Goal: Task Accomplishment & Management: Complete application form

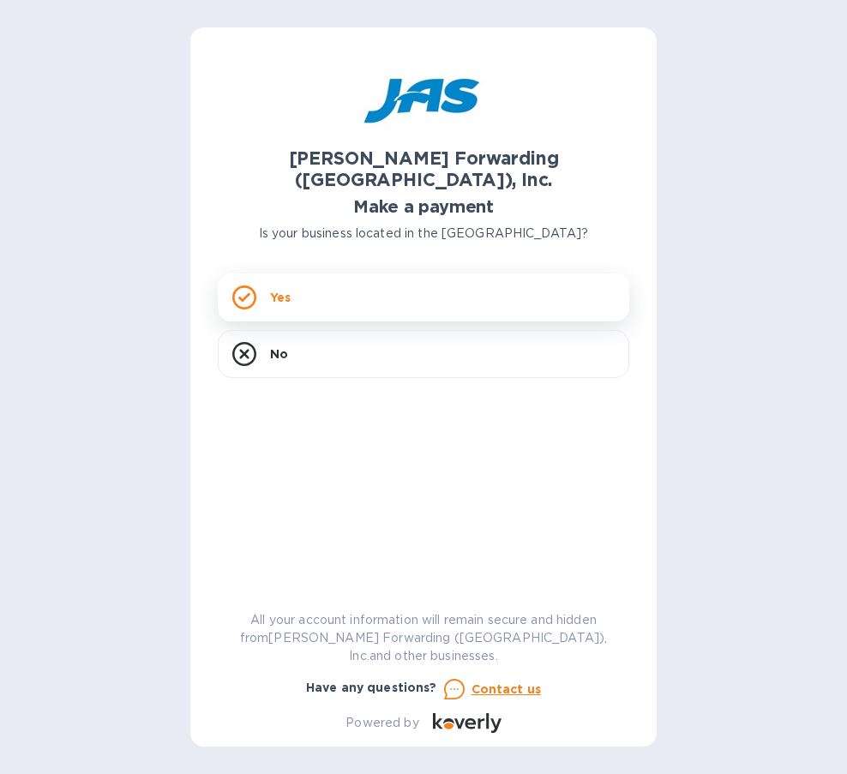
click at [272, 289] on p "Yes" at bounding box center [280, 297] width 21 height 17
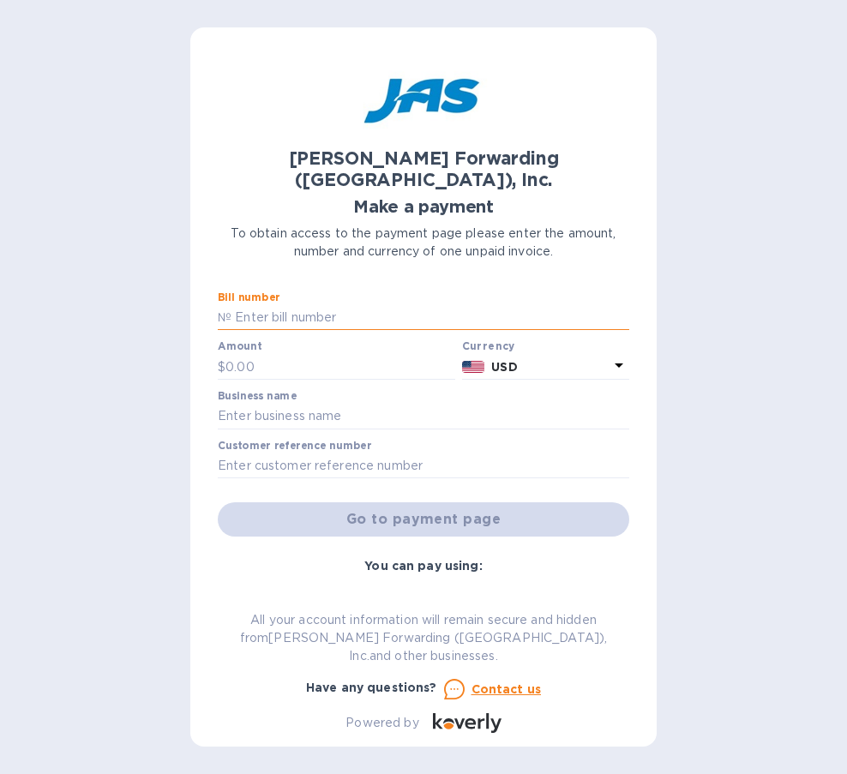
click at [342, 305] on input "text" at bounding box center [430, 318] width 398 height 26
paste input "SHIPMENT S508655440"
type input "SHIPMENT S508655440"
click at [335, 354] on input "text" at bounding box center [340, 367] width 230 height 26
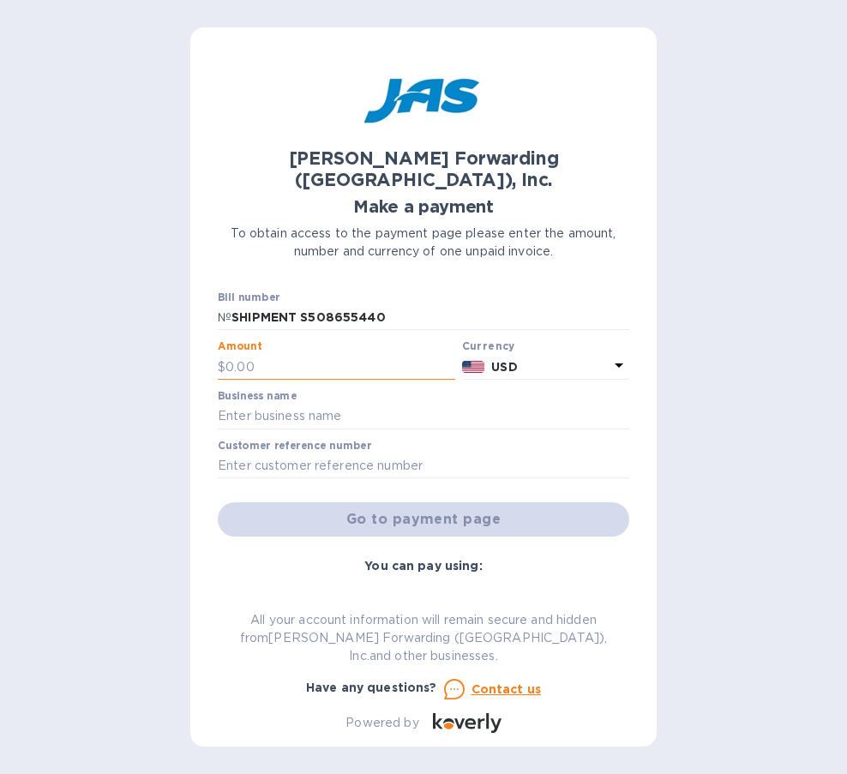
click at [392, 354] on input "text" at bounding box center [340, 367] width 230 height 26
paste input "233.27"
type input "233.27"
click at [351, 404] on input "text" at bounding box center [423, 417] width 411 height 26
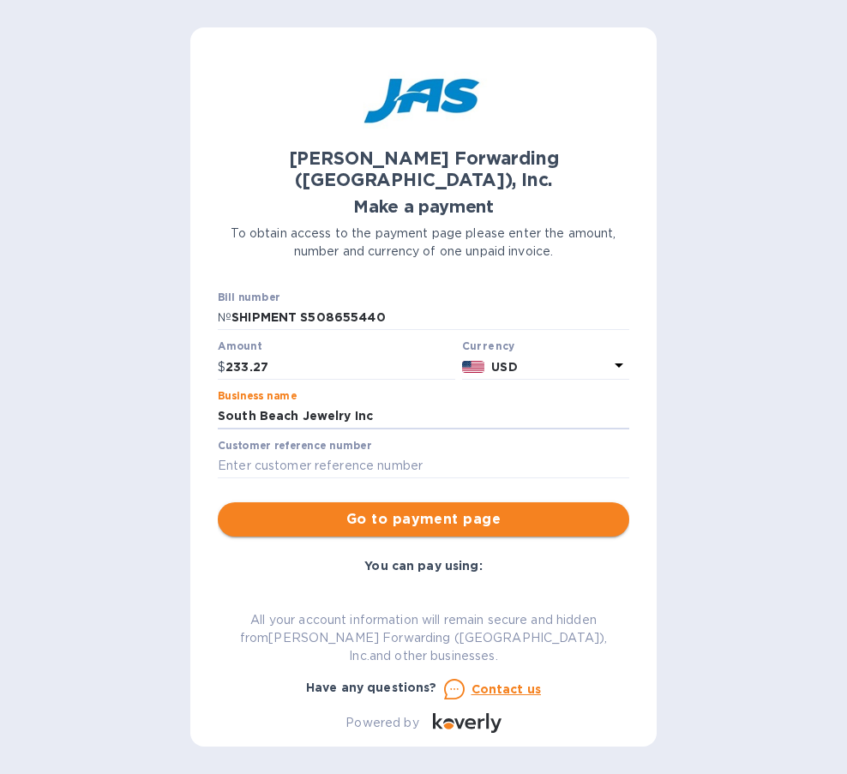
type input "South Beach Jewelry Inc"
click at [400, 509] on span "Go to payment page" at bounding box center [423, 519] width 384 height 21
